Goal: Browse casually

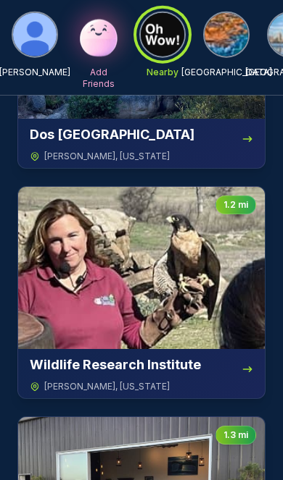
scroll to position [221, 0]
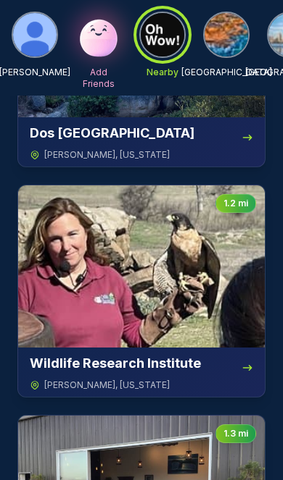
click at [182, 281] on img at bounding box center [141, 267] width 246 height 162
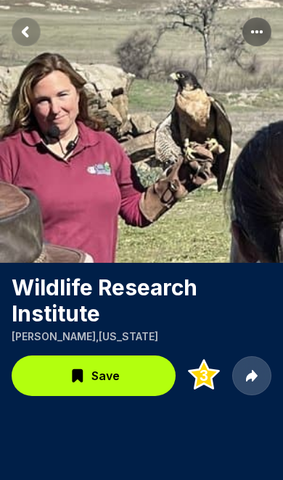
click at [34, 32] on rect "Return to previous page" at bounding box center [26, 31] width 29 height 29
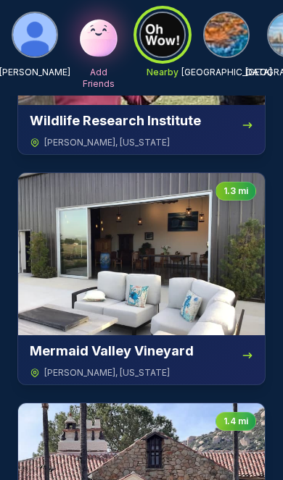
scroll to position [473, 0]
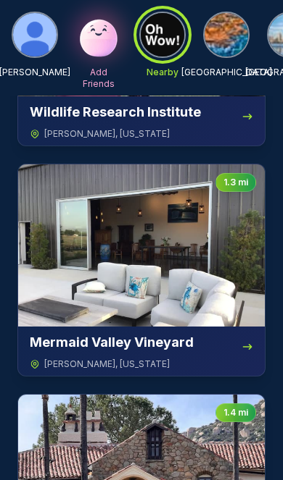
click at [186, 268] on img at bounding box center [141, 246] width 246 height 162
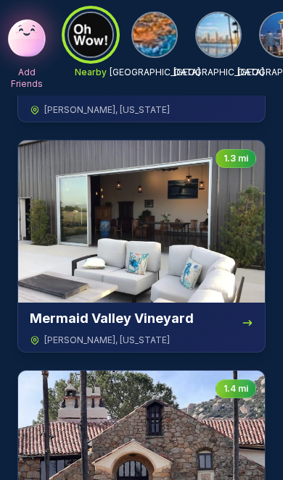
scroll to position [0, 75]
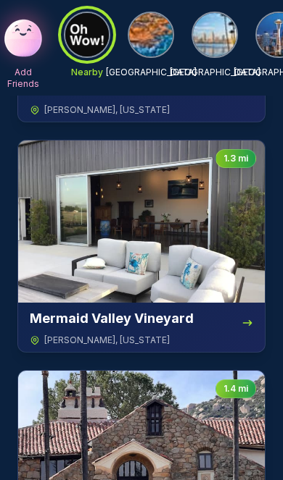
click at [153, 36] on img at bounding box center [150, 34] width 43 height 43
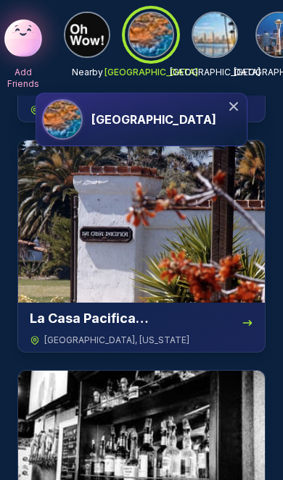
click at [215, 36] on img at bounding box center [214, 34] width 43 height 43
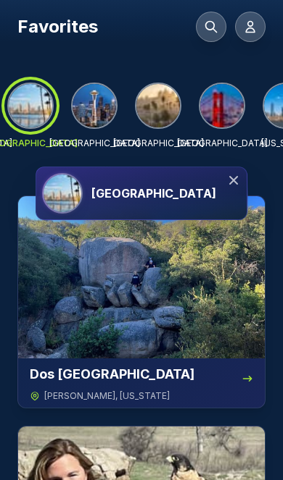
scroll to position [0, 262]
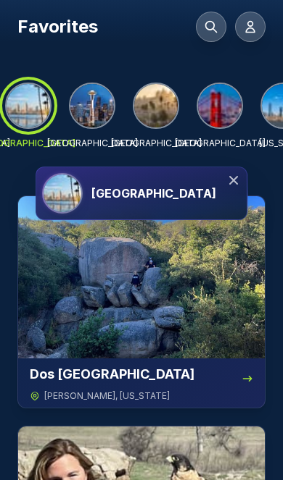
click at [162, 107] on img at bounding box center [155, 105] width 43 height 43
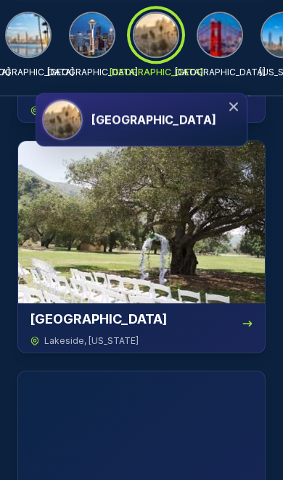
scroll to position [1383, 0]
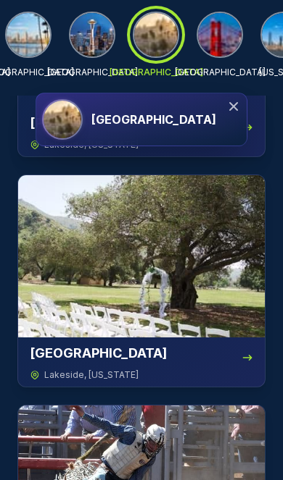
click at [142, 121] on h3 "[GEOGRAPHIC_DATA]" at bounding box center [153, 119] width 125 height 17
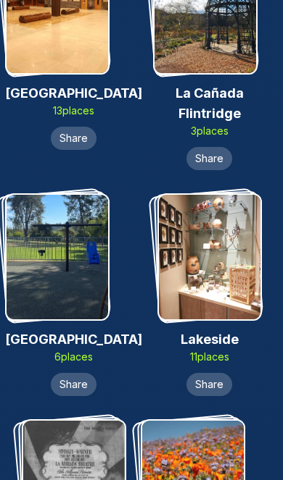
scroll to position [6756, 0]
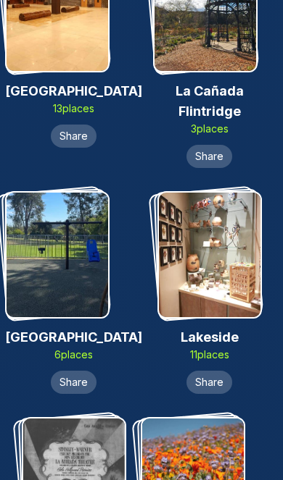
click at [220, 215] on img at bounding box center [209, 255] width 101 height 125
